Goal: Obtain resource: Download file/media

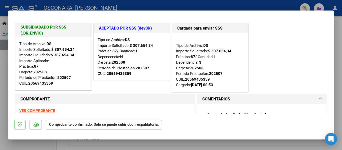
click at [339, 39] on div at bounding box center [171, 75] width 342 height 150
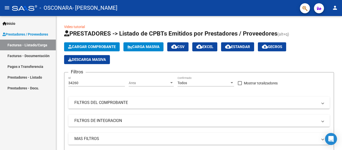
click at [29, 56] on link "Facturas - Documentación" at bounding box center [28, 55] width 56 height 11
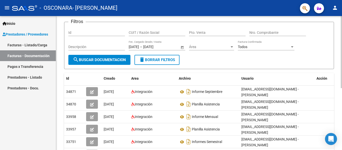
scroll to position [50, 0]
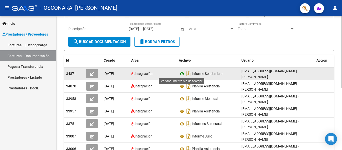
click at [184, 74] on icon at bounding box center [182, 74] width 7 height 6
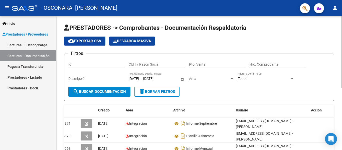
scroll to position [0, 0]
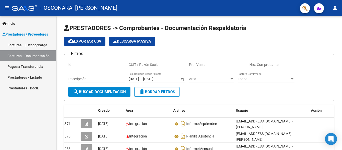
drag, startPoint x: 35, startPoint y: 67, endPoint x: 35, endPoint y: 61, distance: 6.3
click at [35, 67] on link "Pagos x Transferencia" at bounding box center [28, 66] width 56 height 11
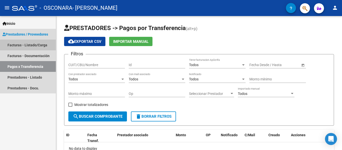
click at [32, 46] on link "Facturas - Listado/Carga" at bounding box center [28, 45] width 56 height 11
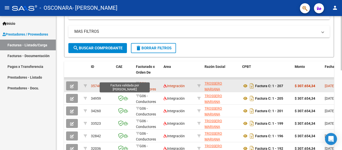
scroll to position [115, 0]
